Goal: Task Accomplishment & Management: Use online tool/utility

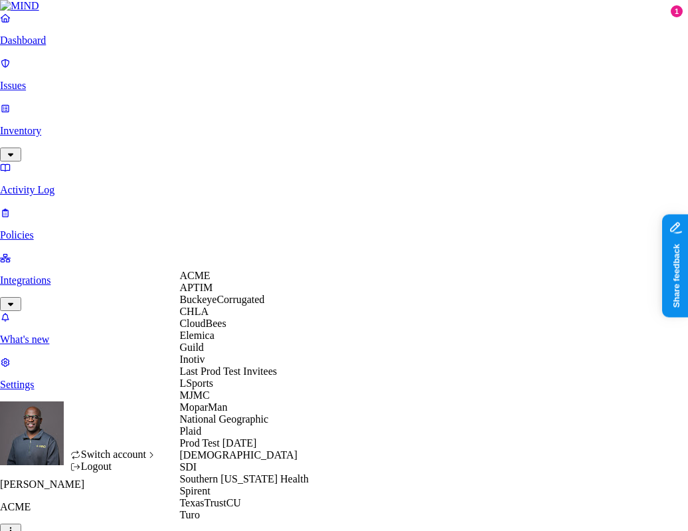
scroll to position [252, 0]
click at [214, 461] on div "SDI" at bounding box center [243, 467] width 129 height 12
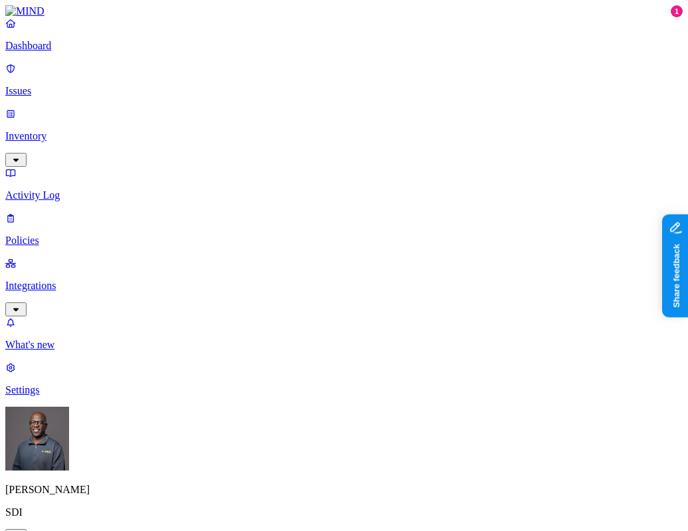
click at [54, 280] on p "Integrations" at bounding box center [343, 286] width 677 height 12
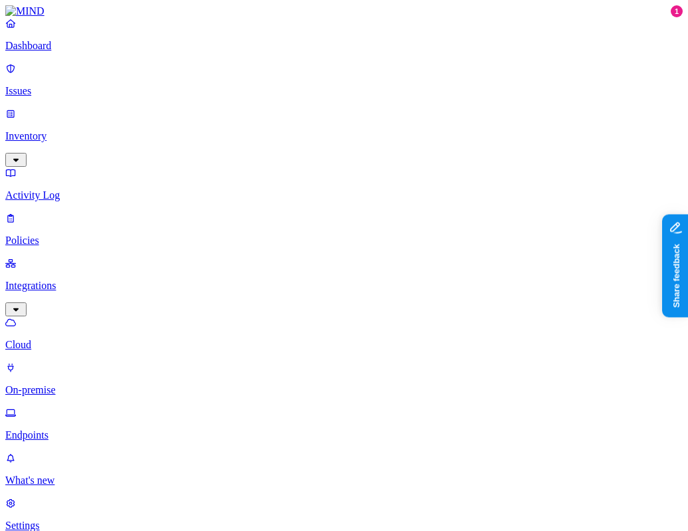
click at [71, 429] on p "Endpoints" at bounding box center [343, 435] width 677 height 12
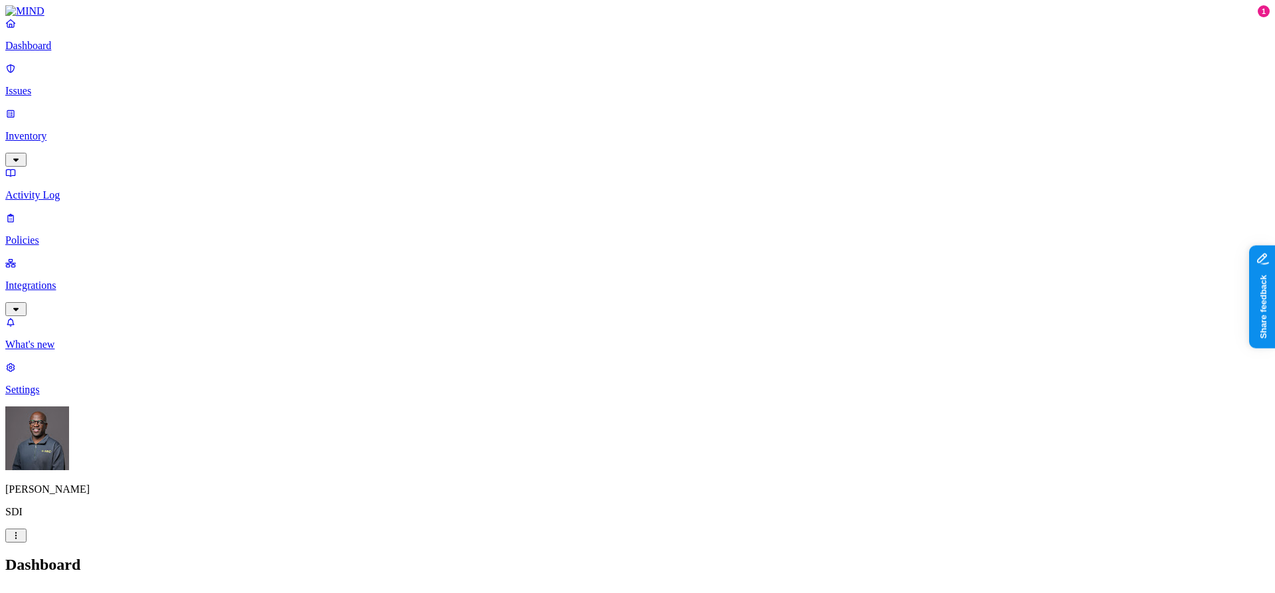
click at [65, 280] on p "Integrations" at bounding box center [637, 286] width 1264 height 12
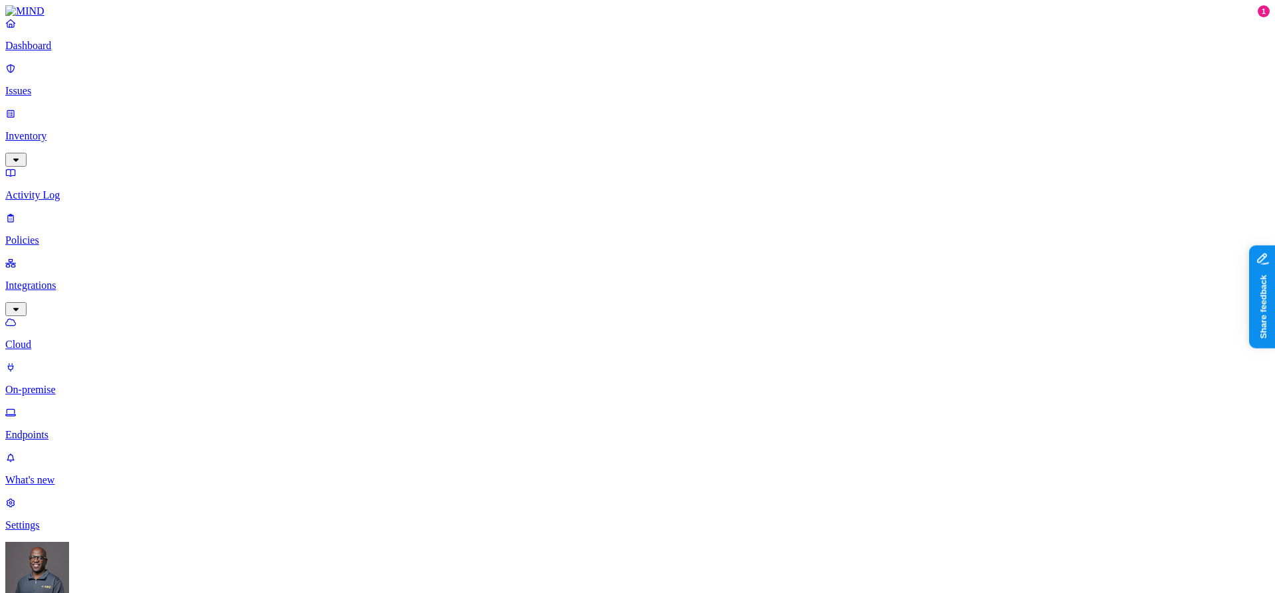
click at [70, 429] on p "Endpoints" at bounding box center [637, 435] width 1264 height 12
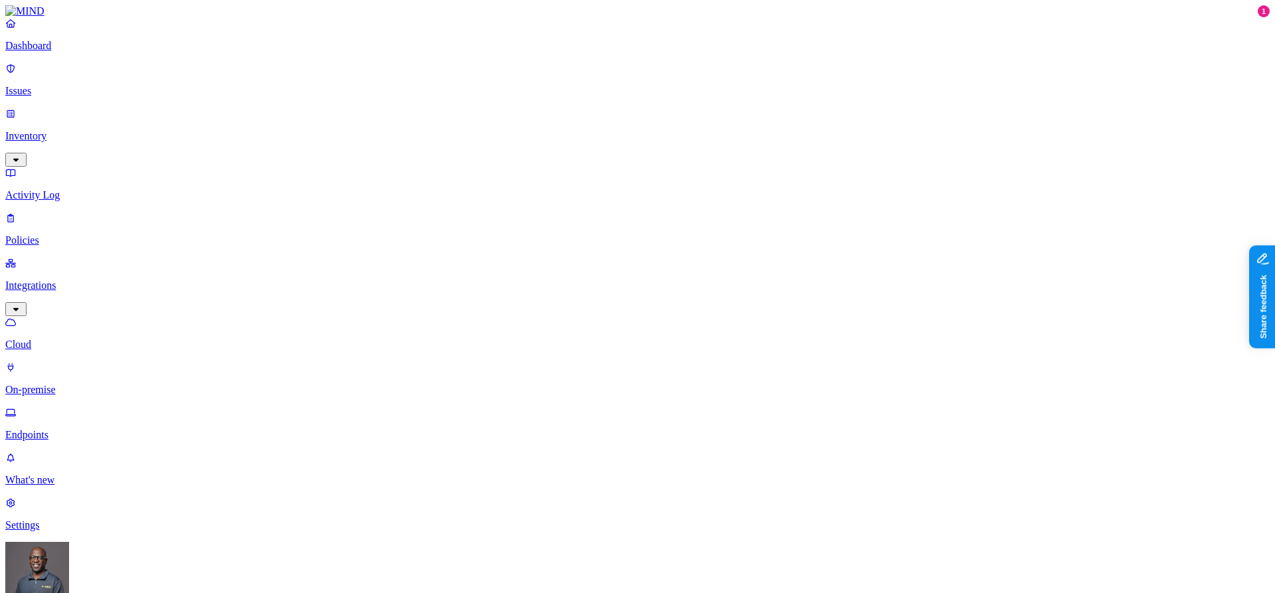
click at [65, 384] on p "On-premise" at bounding box center [637, 390] width 1264 height 12
click at [60, 429] on p "Endpoints" at bounding box center [637, 435] width 1264 height 12
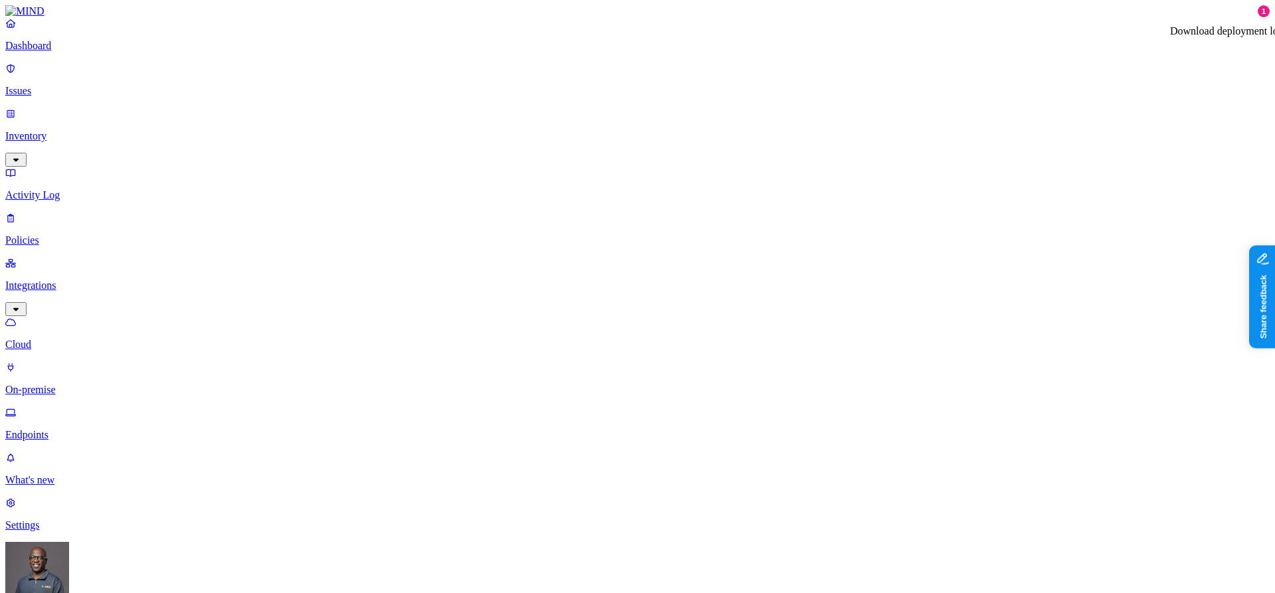
drag, startPoint x: 774, startPoint y: 360, endPoint x: 758, endPoint y: 320, distance: 43.2
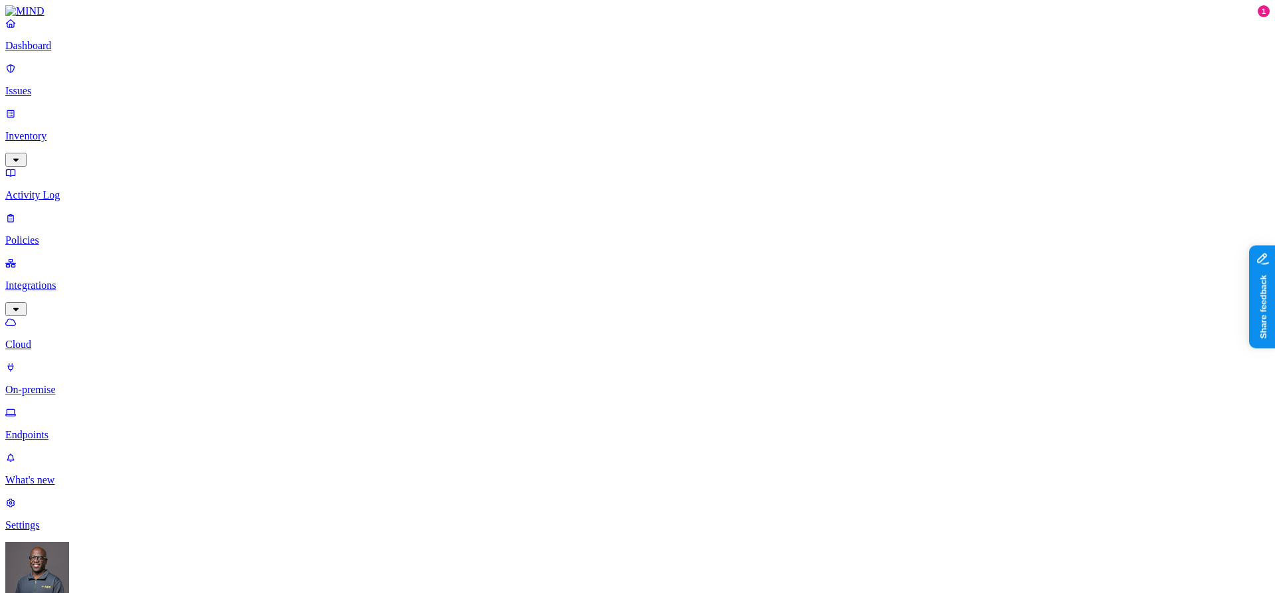
drag, startPoint x: 634, startPoint y: 414, endPoint x: 654, endPoint y: 199, distance: 216.8
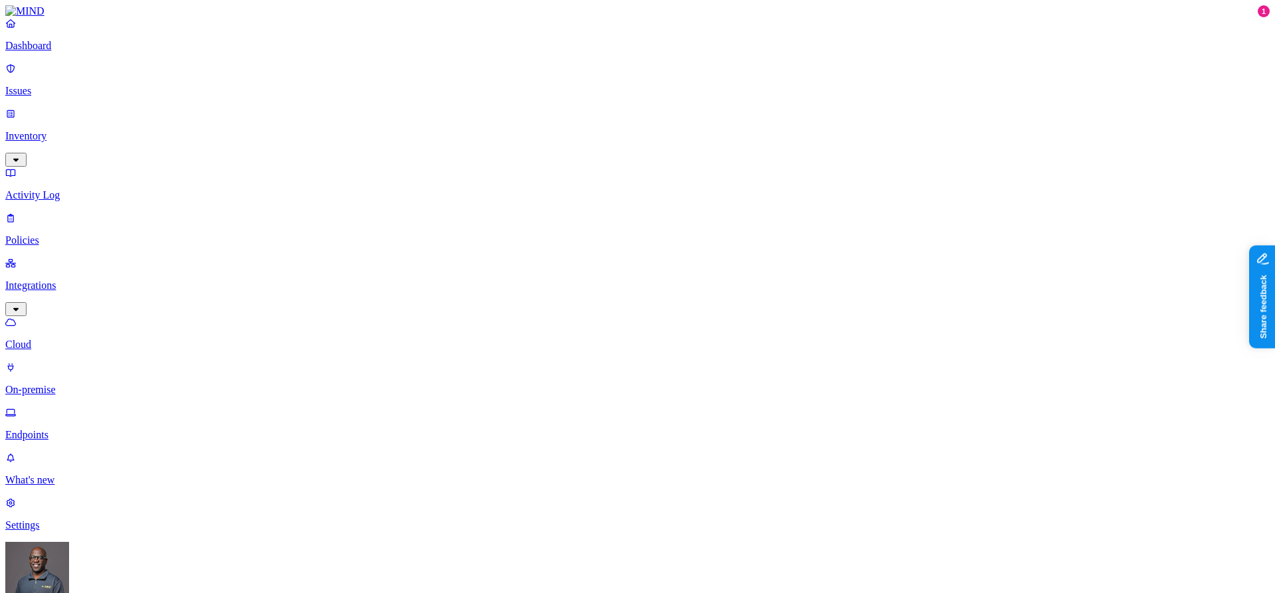
drag, startPoint x: 751, startPoint y: 408, endPoint x: 839, endPoint y: 187, distance: 237.5
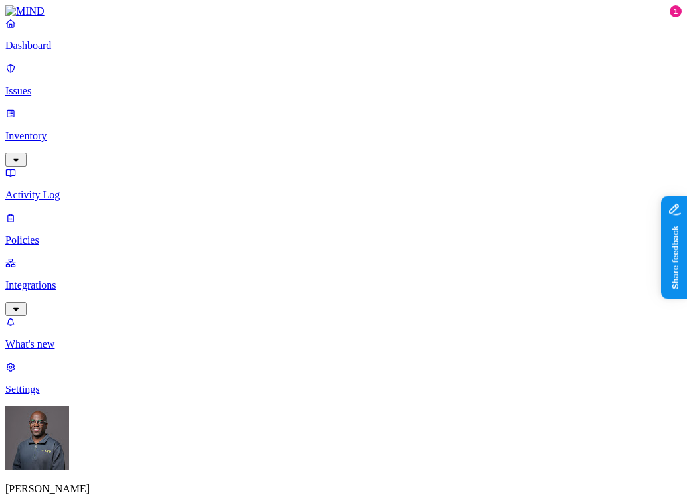
click at [52, 280] on p "Integrations" at bounding box center [343, 286] width 676 height 12
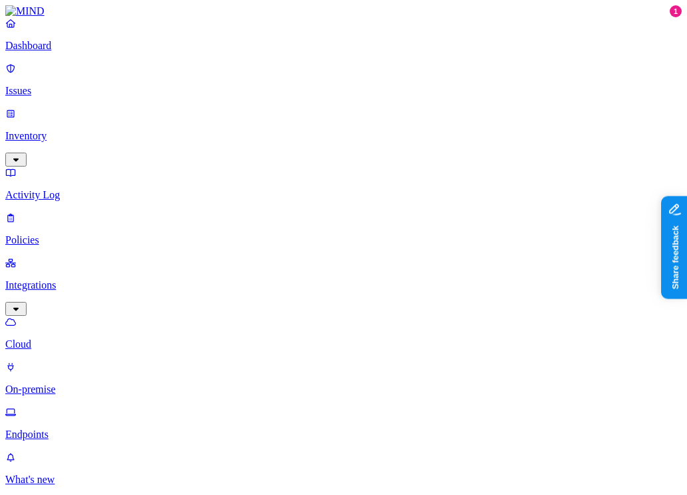
click at [56, 429] on p "Endpoints" at bounding box center [343, 435] width 676 height 12
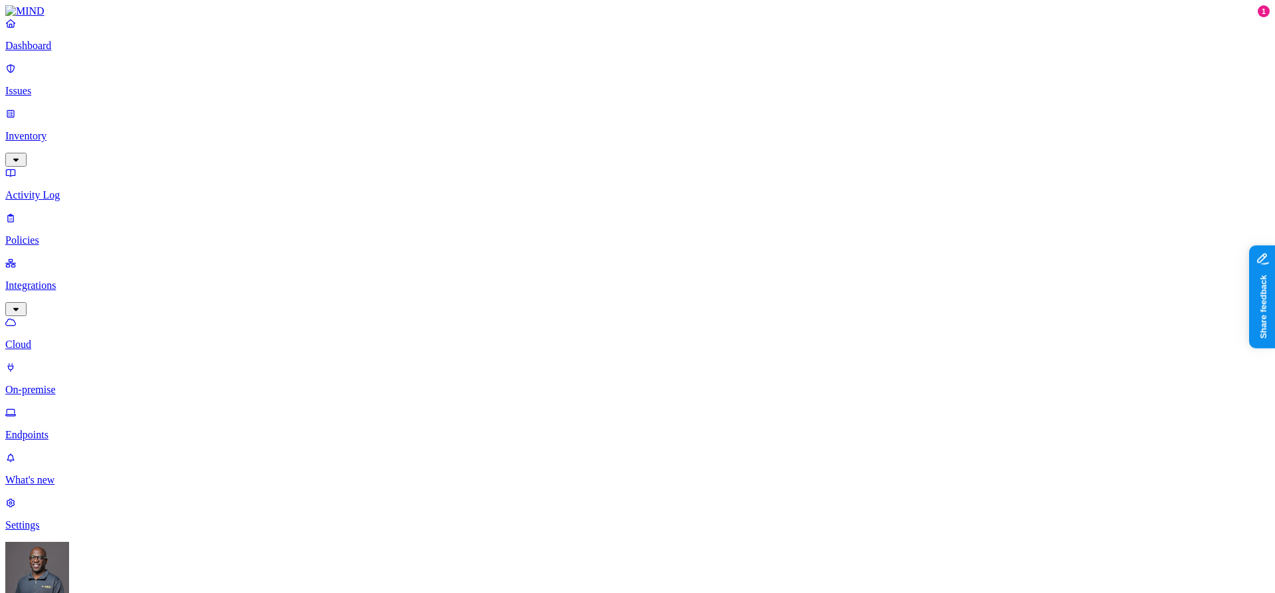
drag, startPoint x: 614, startPoint y: 320, endPoint x: 681, endPoint y: 233, distance: 110.3
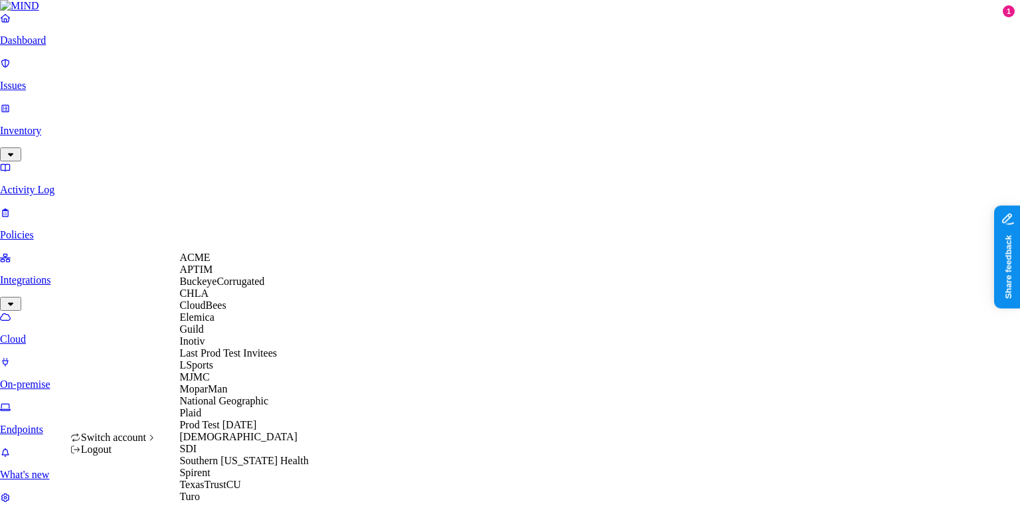
click at [86, 339] on nav "Dashboard Issues Inventory Activity Log Policies Integrations Cloud On-premise …" at bounding box center [510, 269] width 1020 height 514
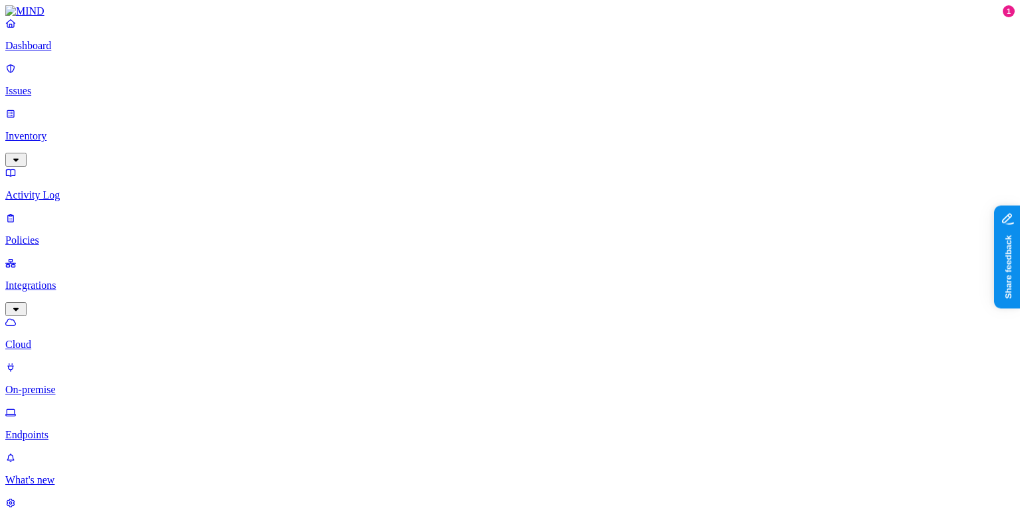
click at [61, 384] on p "On-premise" at bounding box center [509, 390] width 1009 height 12
click at [58, 384] on p "On-premise" at bounding box center [509, 390] width 1009 height 12
click at [63, 339] on p "Cloud" at bounding box center [509, 345] width 1009 height 12
